Goal: Task Accomplishment & Management: Use online tool/utility

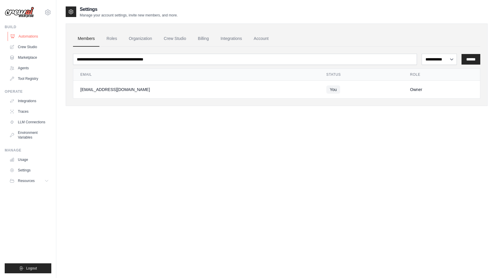
click at [27, 38] on link "Automations" at bounding box center [30, 36] width 44 height 9
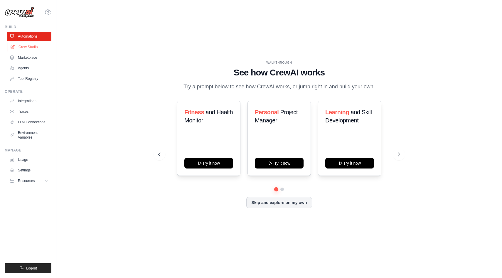
click at [34, 46] on link "Crew Studio" at bounding box center [30, 46] width 44 height 9
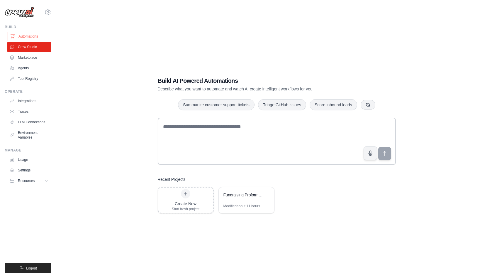
click at [30, 36] on link "Automations" at bounding box center [30, 36] width 44 height 9
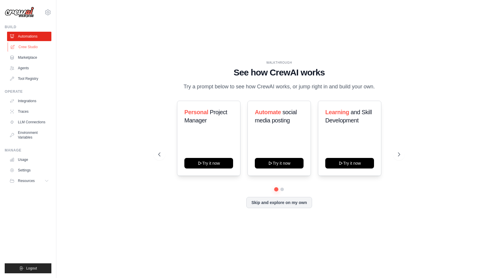
click at [30, 45] on link "Crew Studio" at bounding box center [30, 46] width 44 height 9
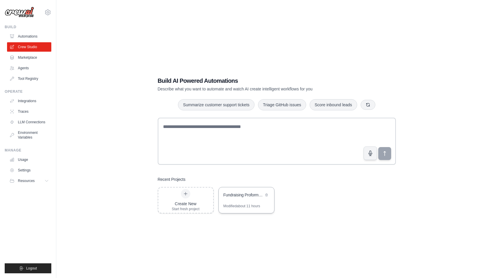
click at [257, 196] on div "Fundraising Proforma Assistant" at bounding box center [244, 195] width 40 height 6
click at [30, 32] on link "Automations" at bounding box center [30, 36] width 44 height 9
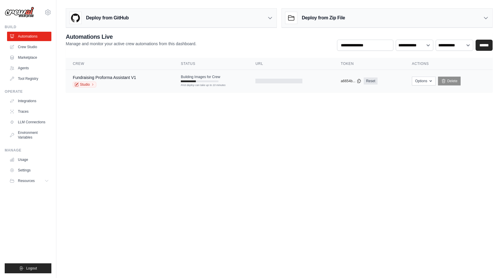
click at [226, 81] on td "Building Images for Crew First deploy can take up to 10 minutes" at bounding box center [211, 78] width 75 height 17
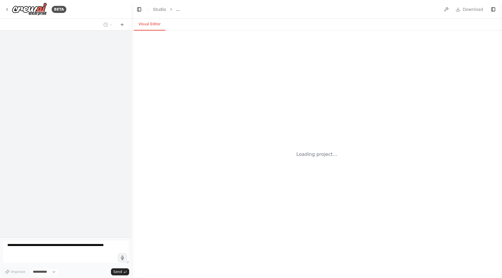
select select "****"
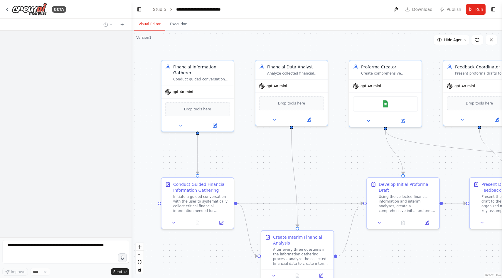
scroll to position [521, 0]
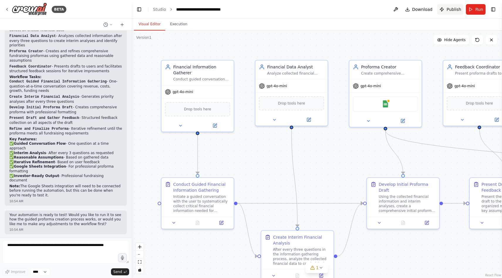
click at [452, 6] on button "Publish" at bounding box center [450, 9] width 26 height 11
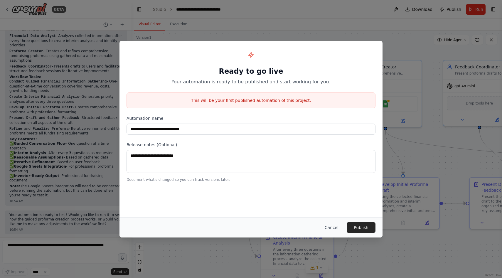
click at [358, 221] on div "Cancel Publish" at bounding box center [250, 227] width 263 height 20
click at [360, 227] on button "Publish" at bounding box center [361, 227] width 29 height 11
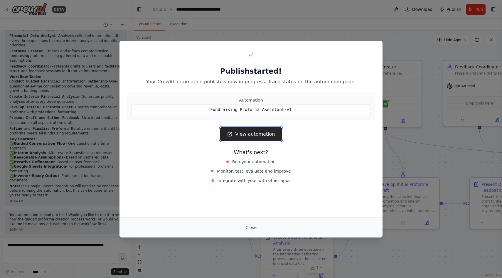
click at [231, 133] on icon at bounding box center [230, 134] width 6 height 6
click at [87, 53] on div "Publish started! Your CrewAI automation publish is now in progress. Track statu…" at bounding box center [251, 139] width 502 height 278
click at [61, 24] on div "Publish started! Your CrewAI automation publish is now in progress. Track statu…" at bounding box center [251, 139] width 502 height 278
click at [251, 227] on button "Close" at bounding box center [251, 227] width 21 height 11
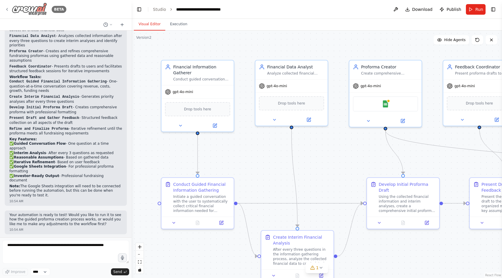
click at [5, 9] on icon at bounding box center [7, 9] width 5 height 5
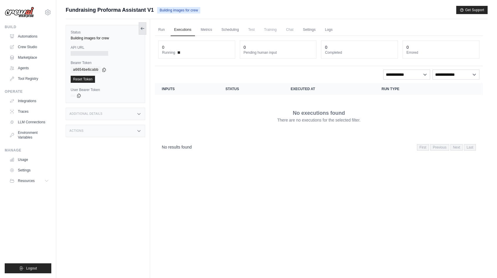
click at [144, 29] on icon at bounding box center [142, 28] width 5 height 5
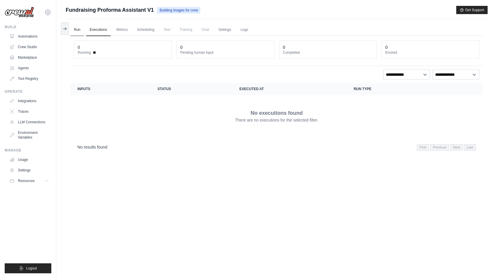
click at [79, 30] on link "Run" at bounding box center [76, 30] width 13 height 12
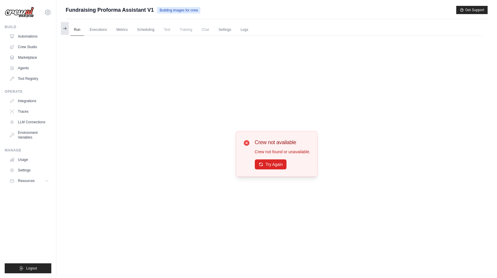
click at [68, 31] on button at bounding box center [65, 28] width 8 height 12
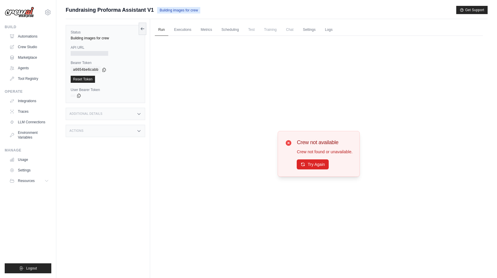
click at [91, 46] on label "API URL" at bounding box center [106, 47] width 70 height 5
click at [142, 25] on button at bounding box center [143, 28] width 8 height 12
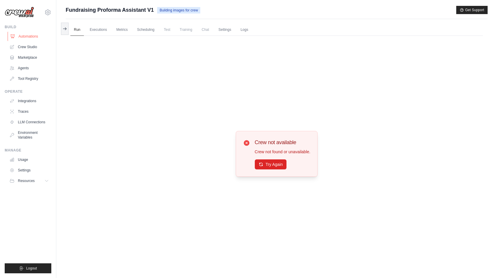
click at [31, 36] on link "Automations" at bounding box center [30, 36] width 44 height 9
